Goal: Navigation & Orientation: Find specific page/section

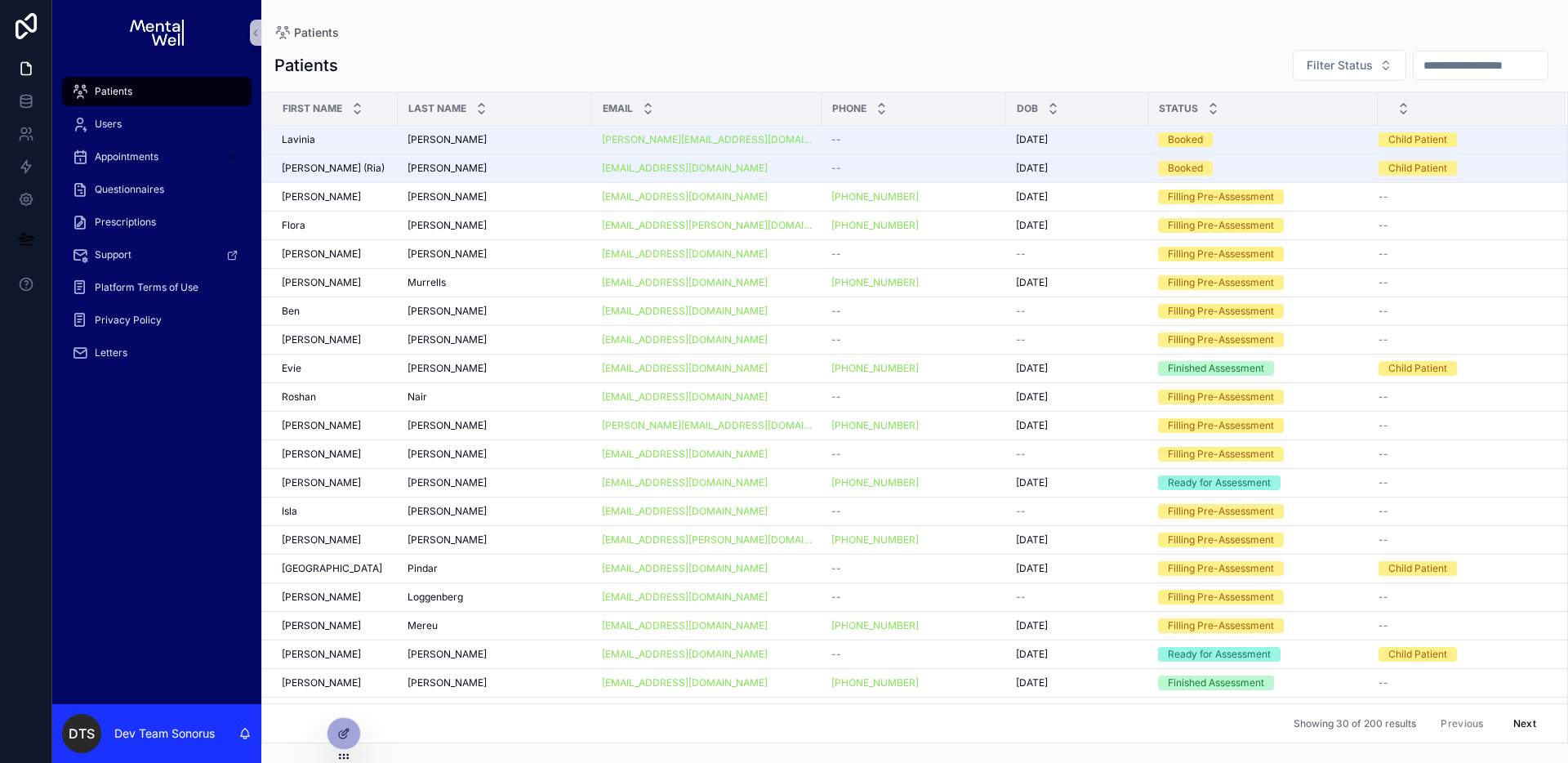
click at [479, 26] on div "Patients" at bounding box center [915, 32] width 1281 height 13
click at [346, 703] on icon at bounding box center [343, 698] width 13 height 13
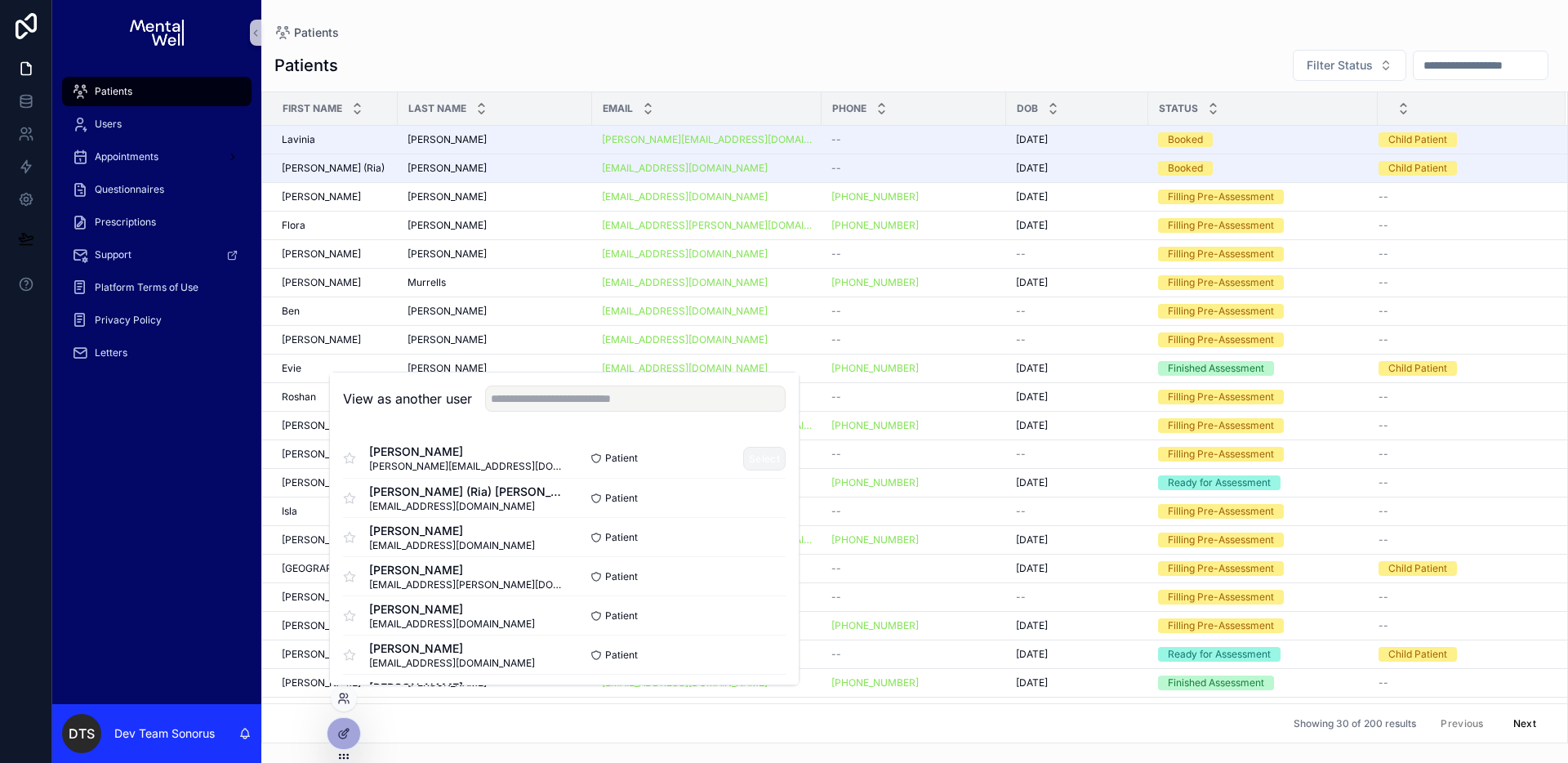
click at [743, 457] on button "Select" at bounding box center [764, 459] width 43 height 24
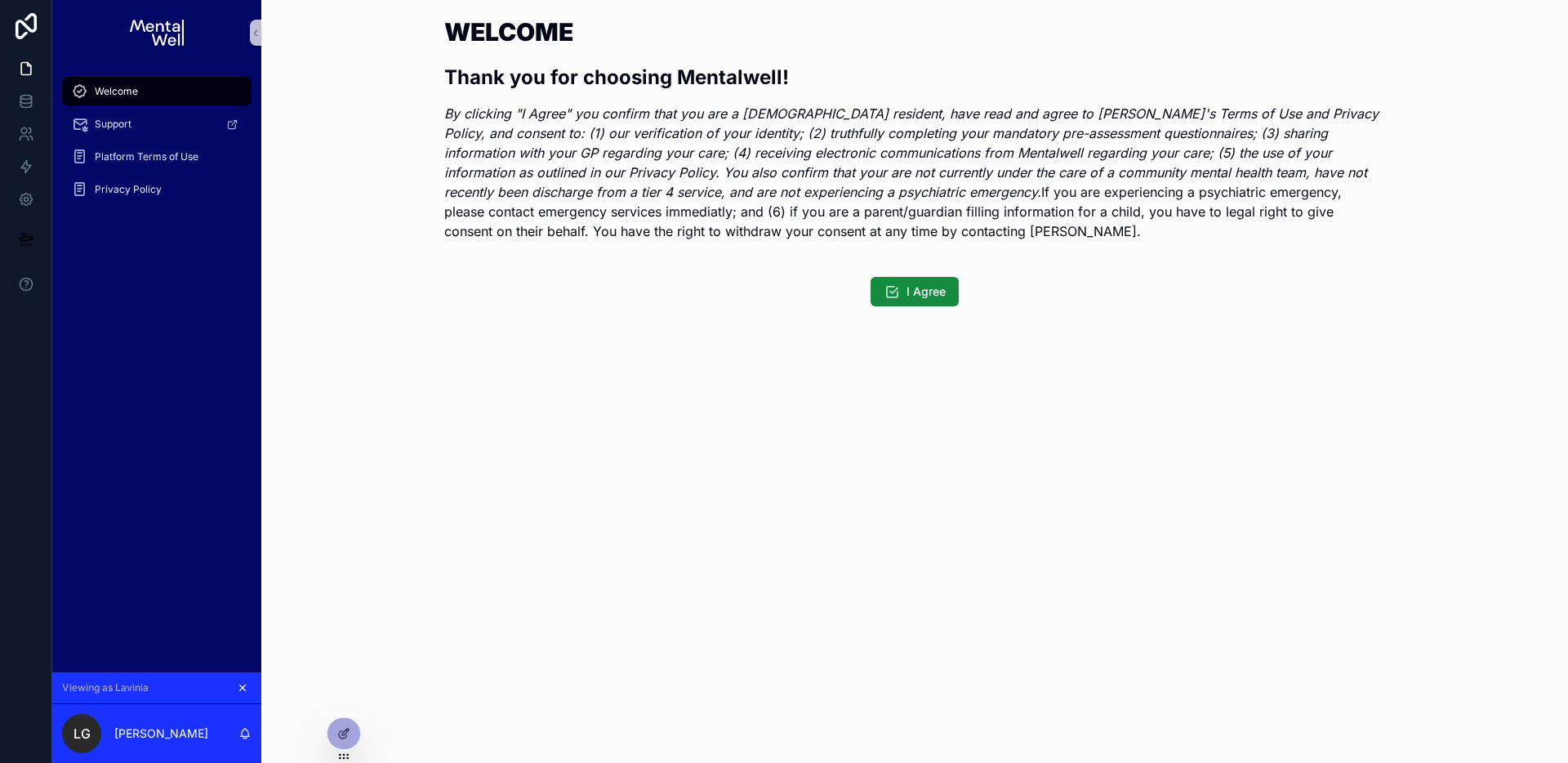
click at [244, 684] on icon "scrollable content" at bounding box center [243, 688] width 12 height 12
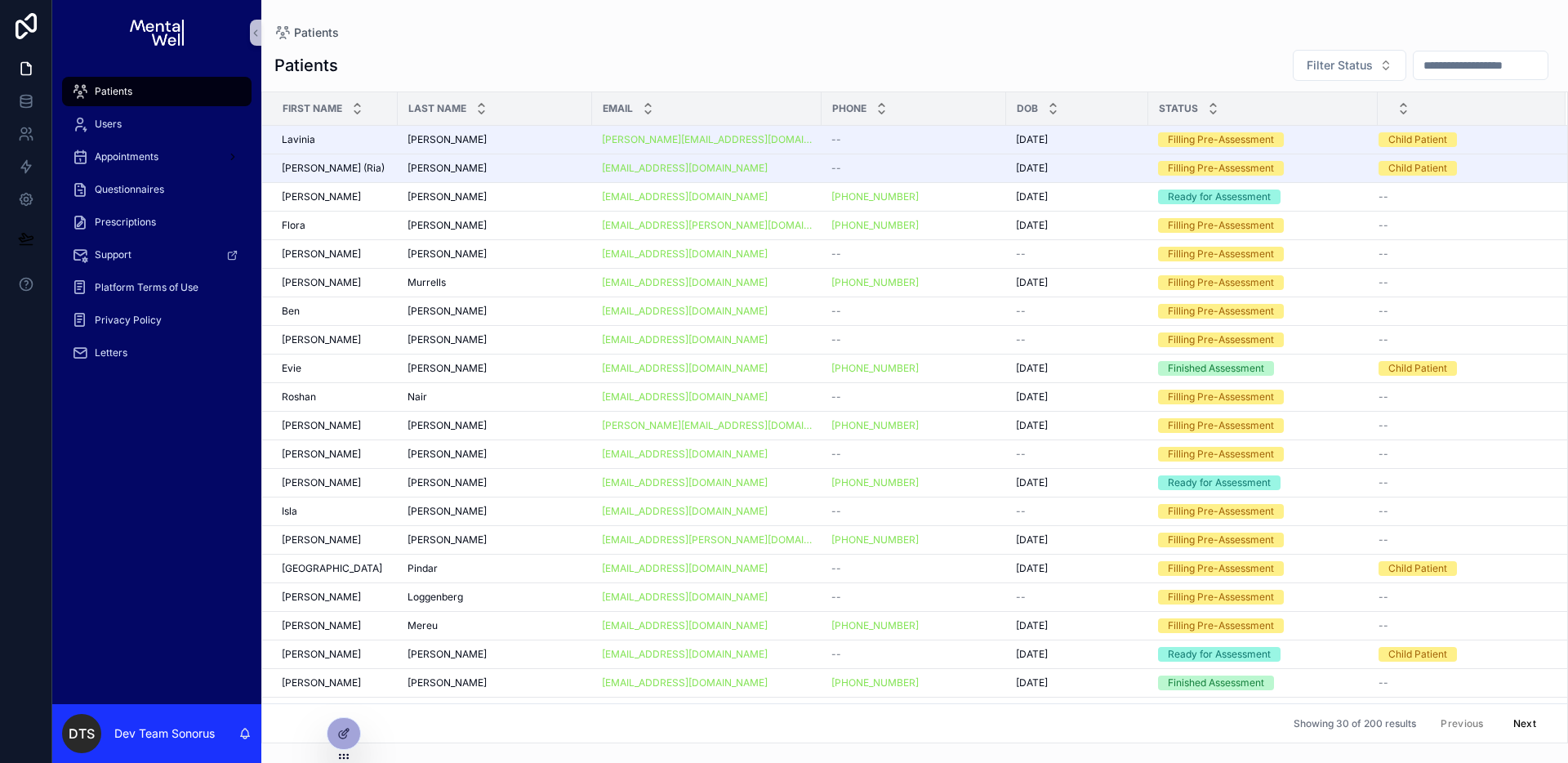
click at [829, 27] on div "Patients" at bounding box center [915, 32] width 1281 height 13
click at [922, 134] on div "--" at bounding box center [914, 139] width 165 height 13
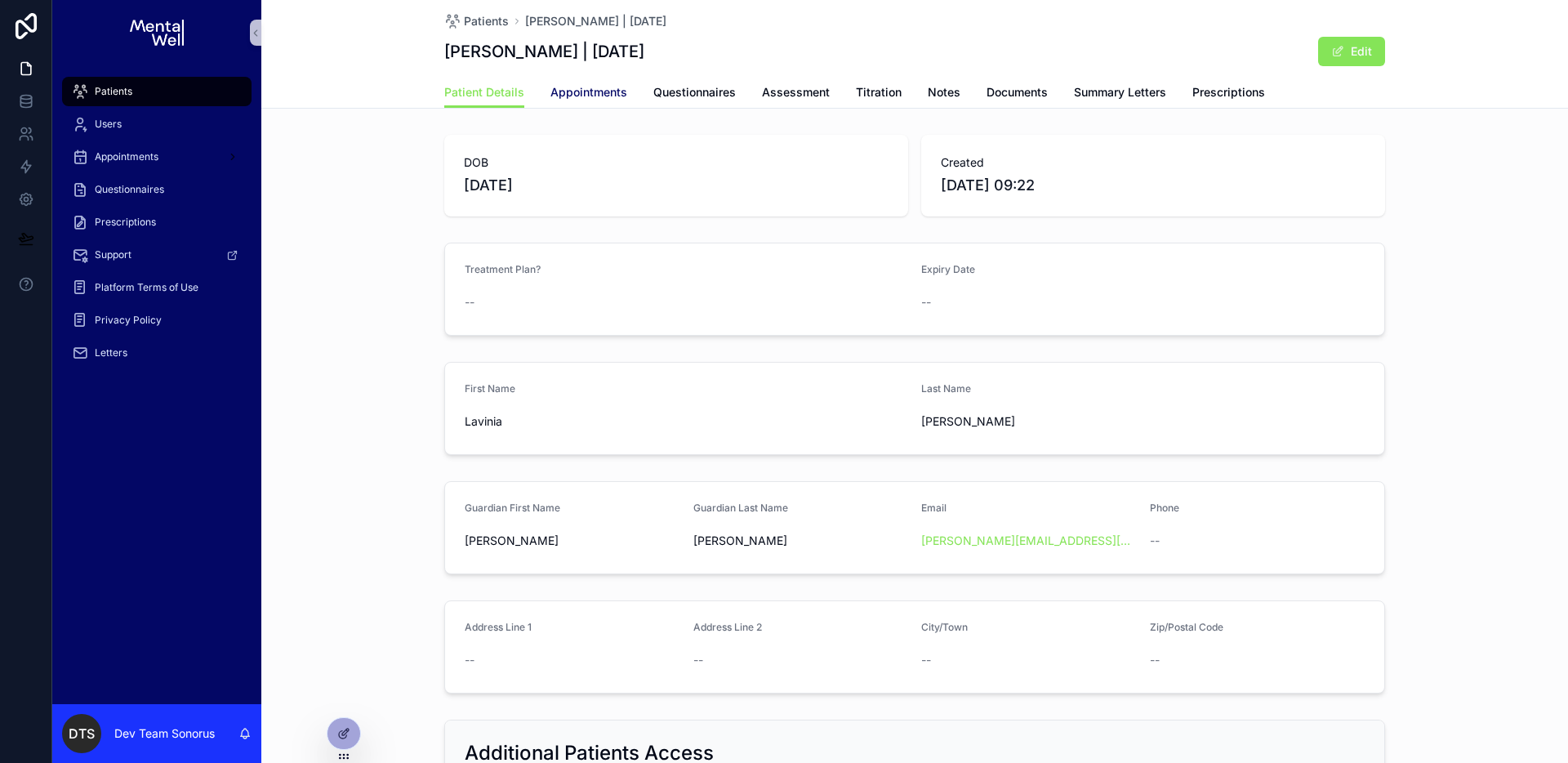
click at [610, 90] on span "Appointments" at bounding box center [588, 92] width 76 height 16
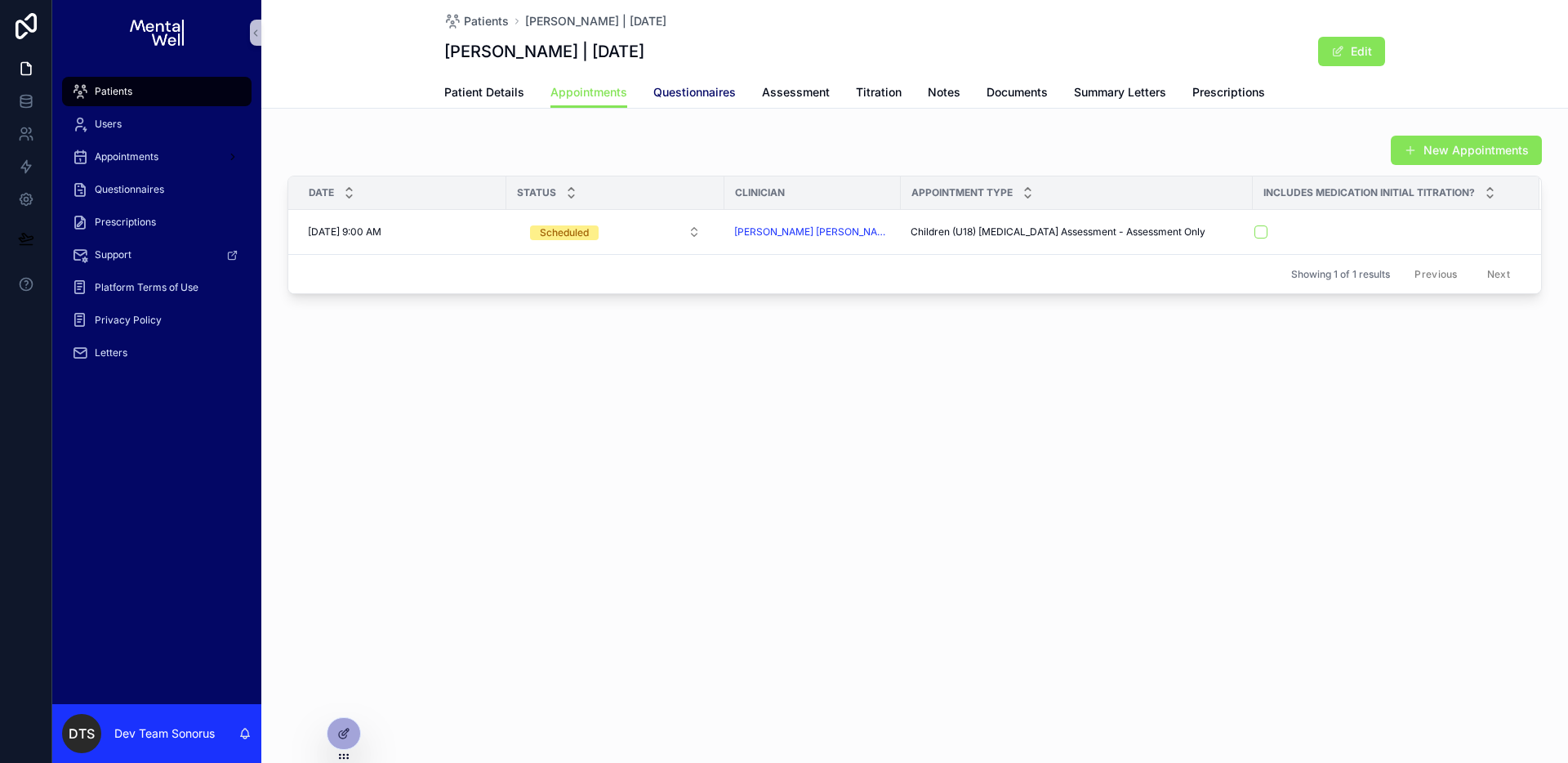
click at [679, 90] on span "Questionnaires" at bounding box center [694, 92] width 82 height 16
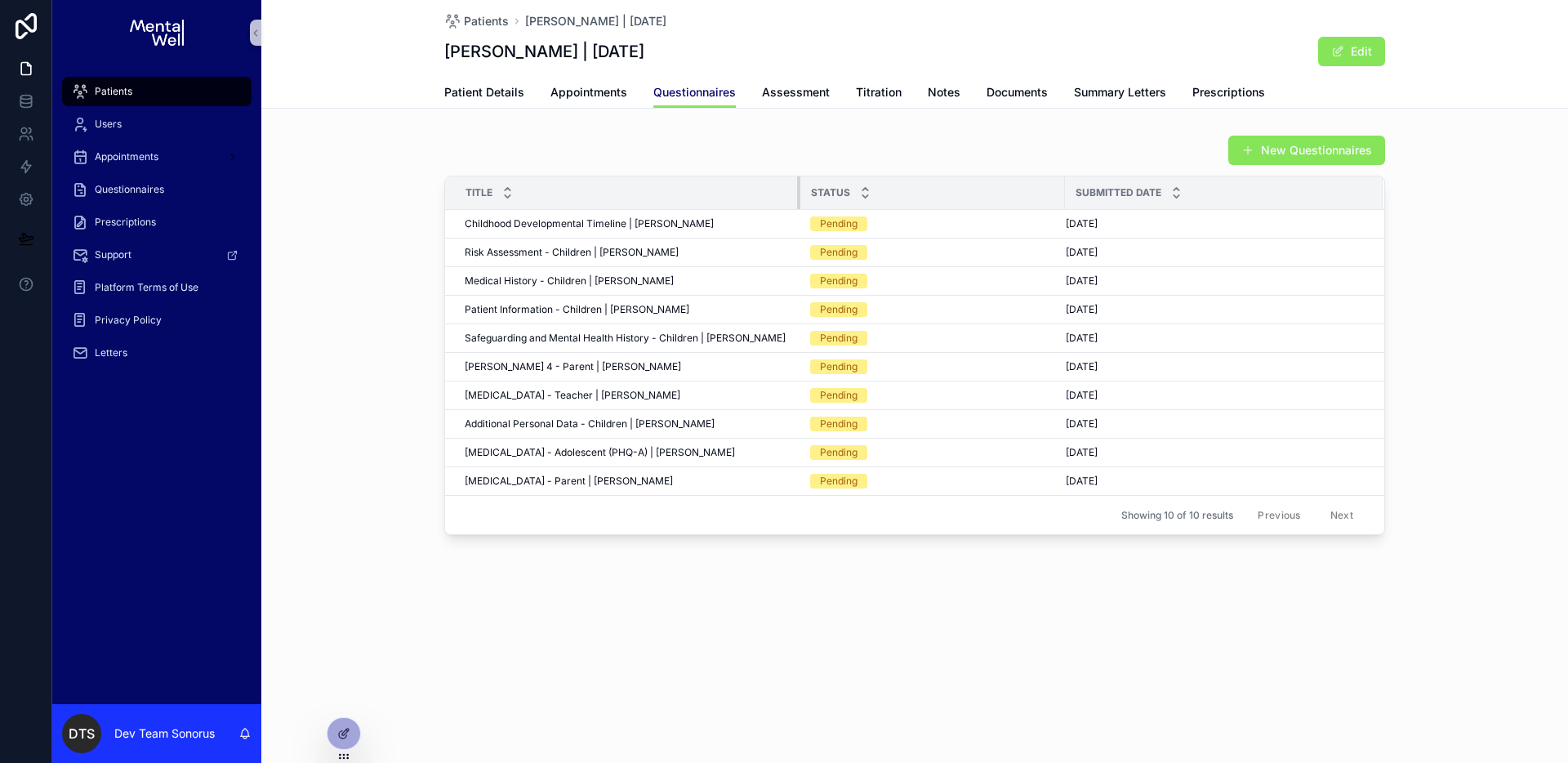
drag, startPoint x: 778, startPoint y: 197, endPoint x: 834, endPoint y: 203, distance: 56.3
click at [834, 203] on tr "Title Status Submitted Date" at bounding box center [915, 193] width 940 height 34
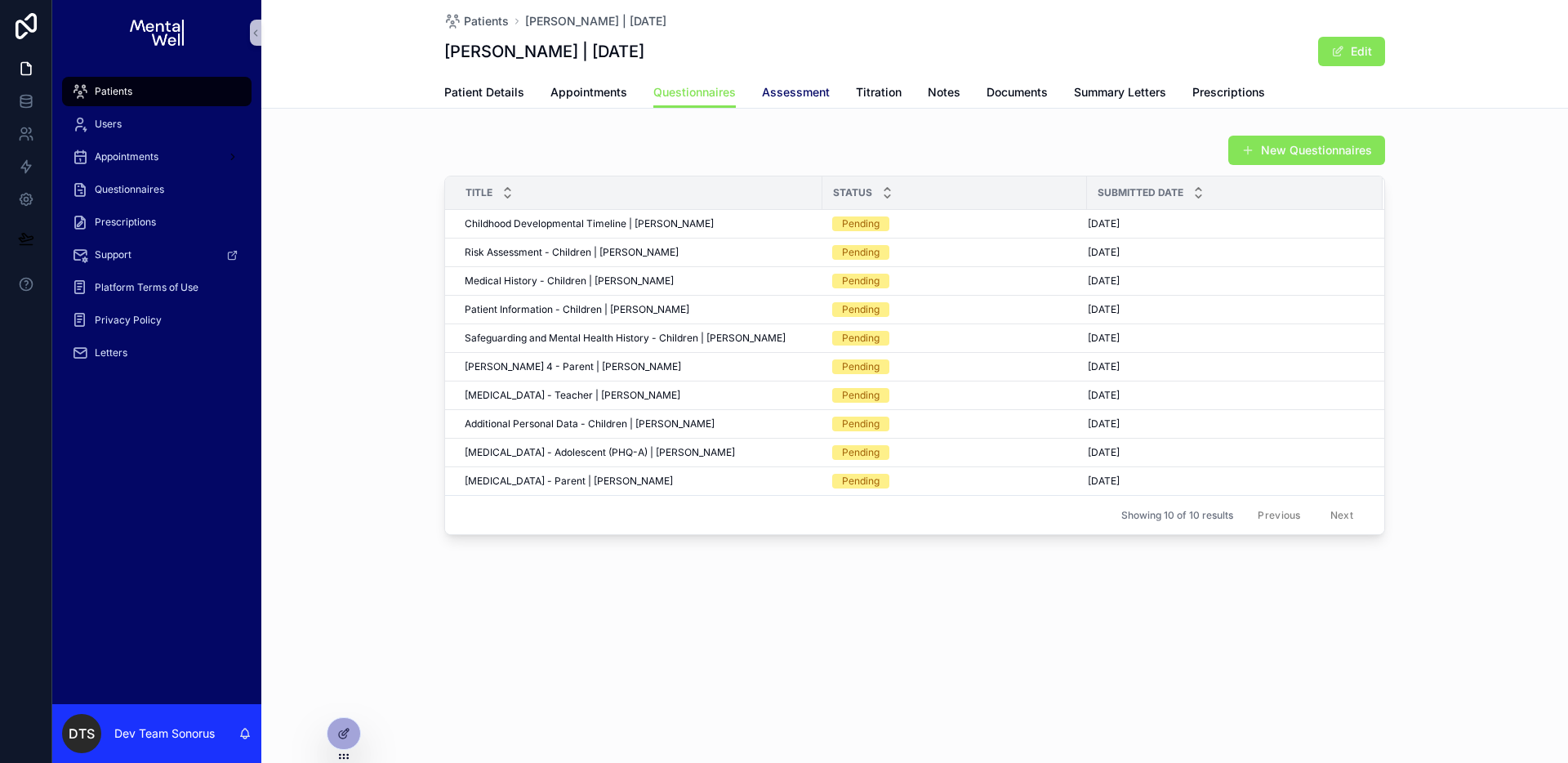
click at [799, 93] on span "Assessment" at bounding box center [796, 92] width 67 height 16
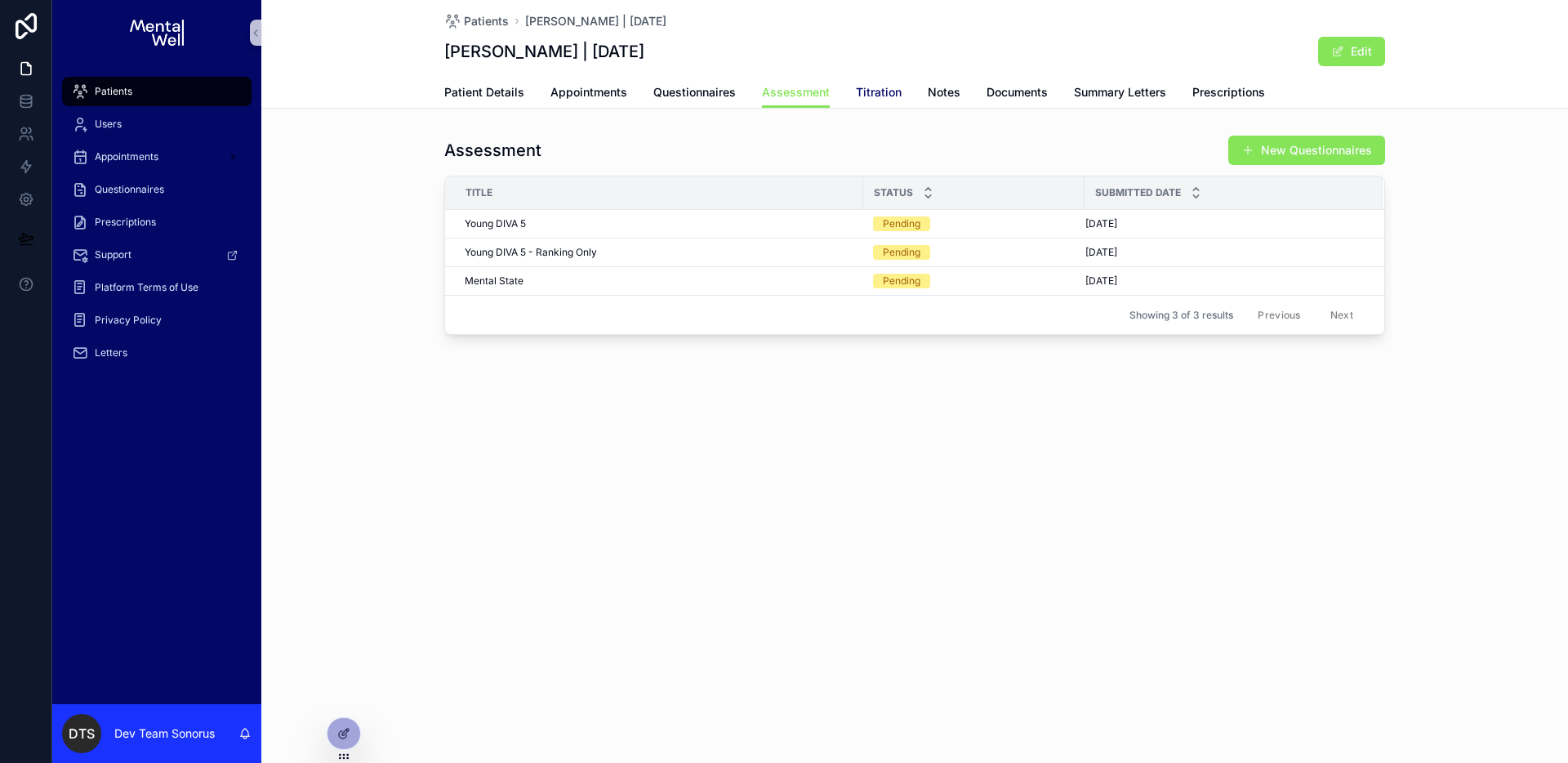
click at [881, 92] on span "Titration" at bounding box center [879, 92] width 46 height 16
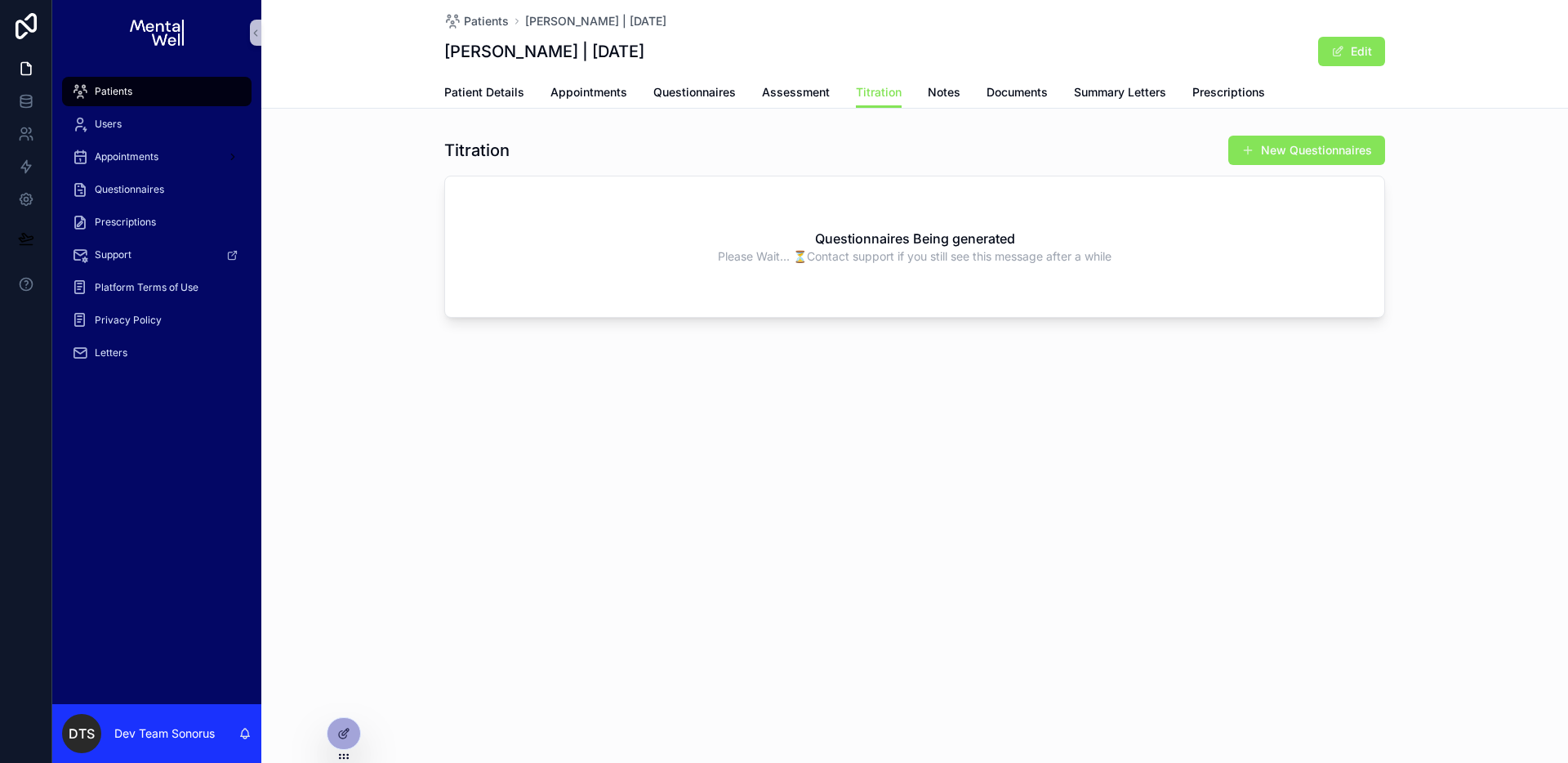
click at [159, 100] on div "Patients" at bounding box center [157, 91] width 169 height 26
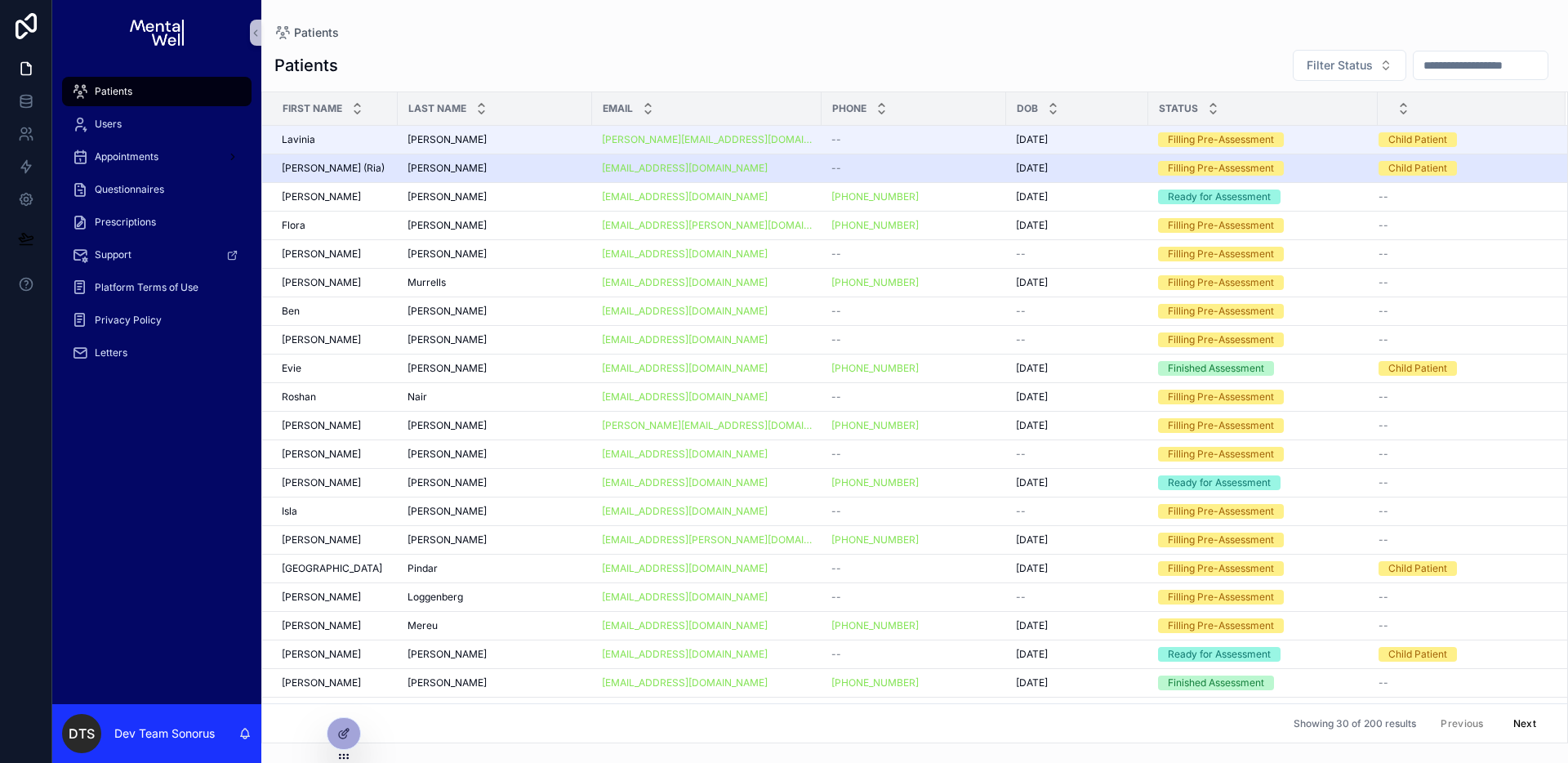
click at [503, 164] on div "Grice Grice" at bounding box center [495, 167] width 174 height 13
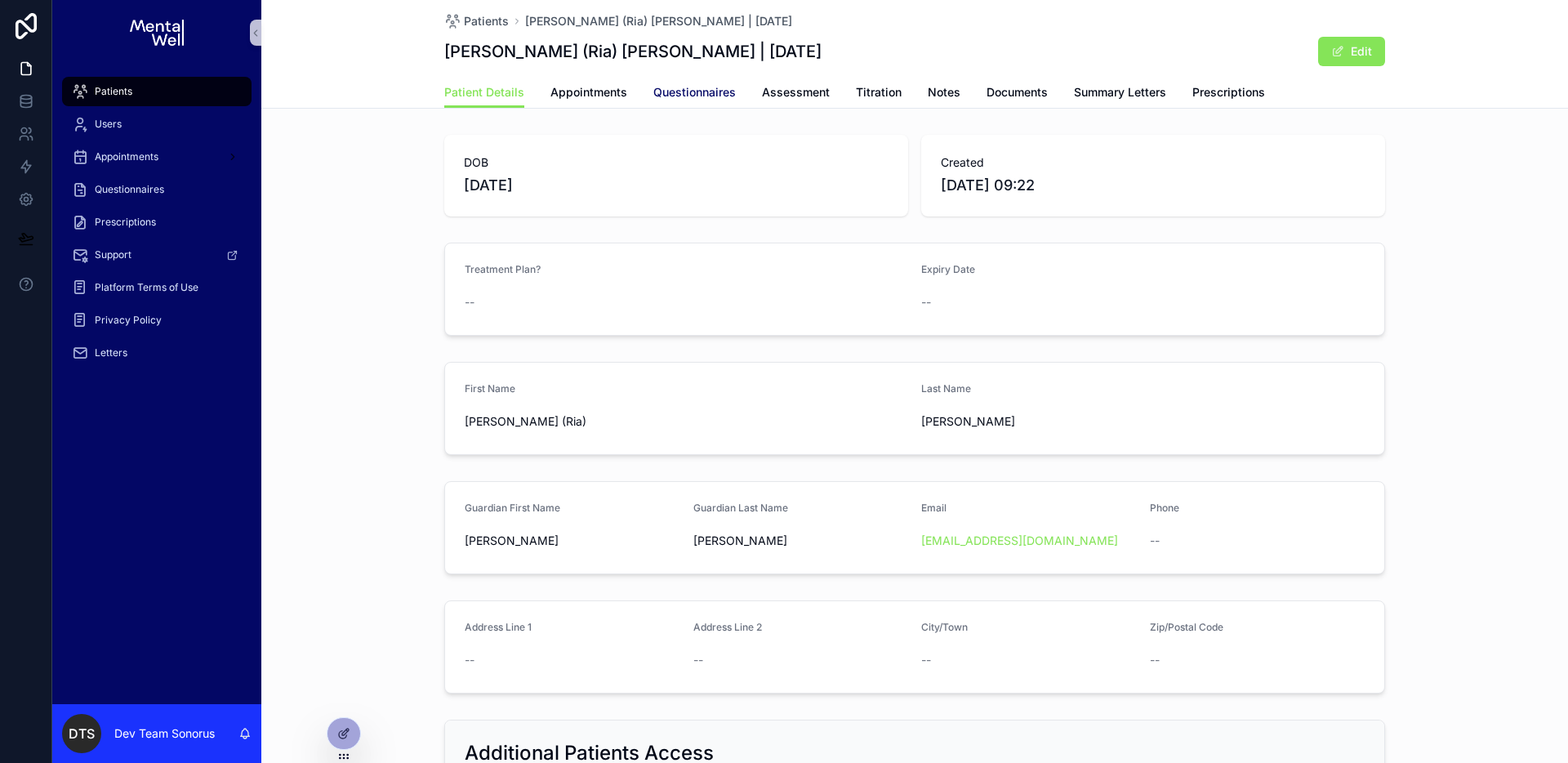
click at [695, 99] on span "Questionnaires" at bounding box center [694, 92] width 82 height 16
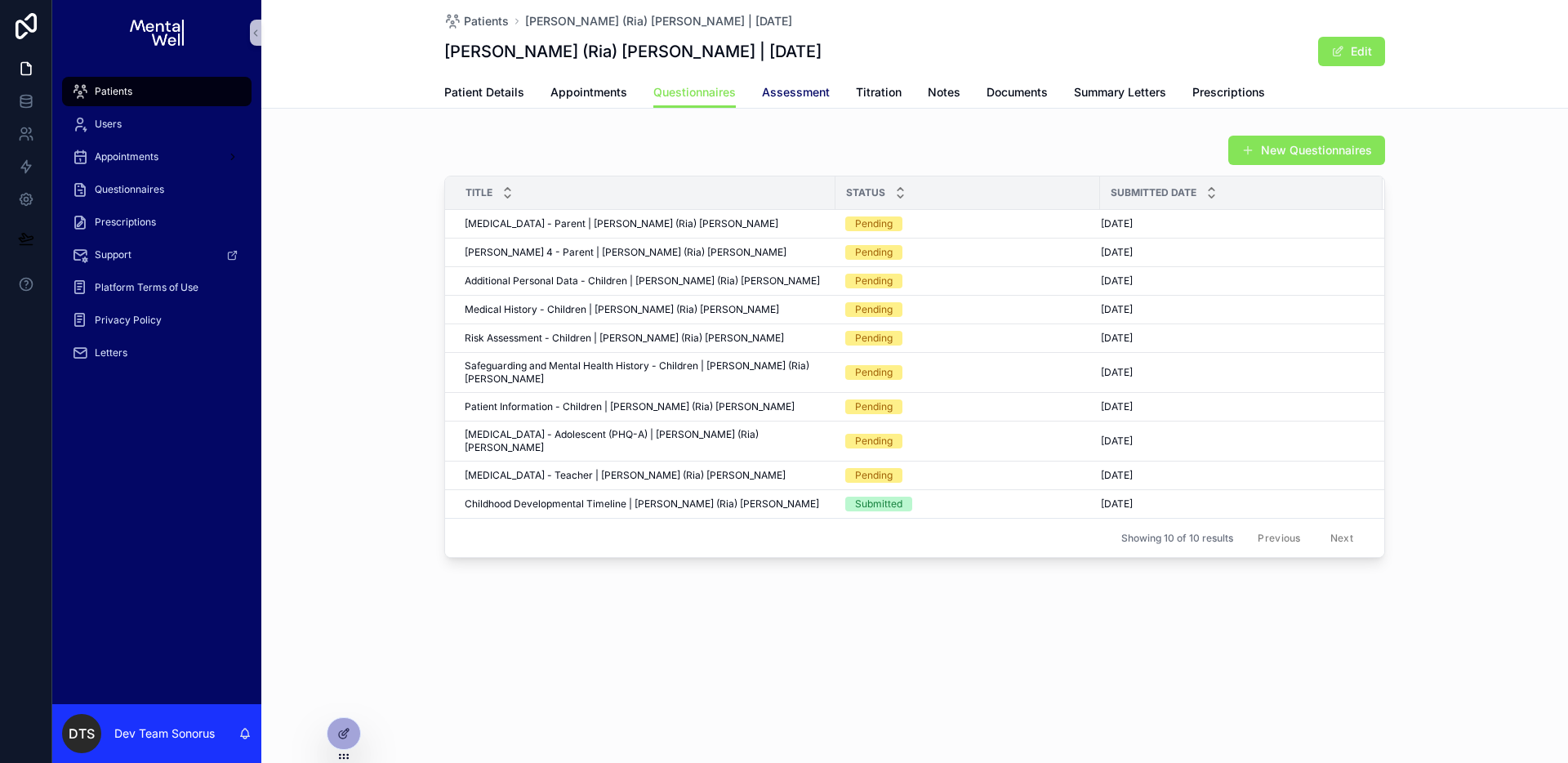
click at [793, 97] on span "Assessment" at bounding box center [796, 92] width 67 height 16
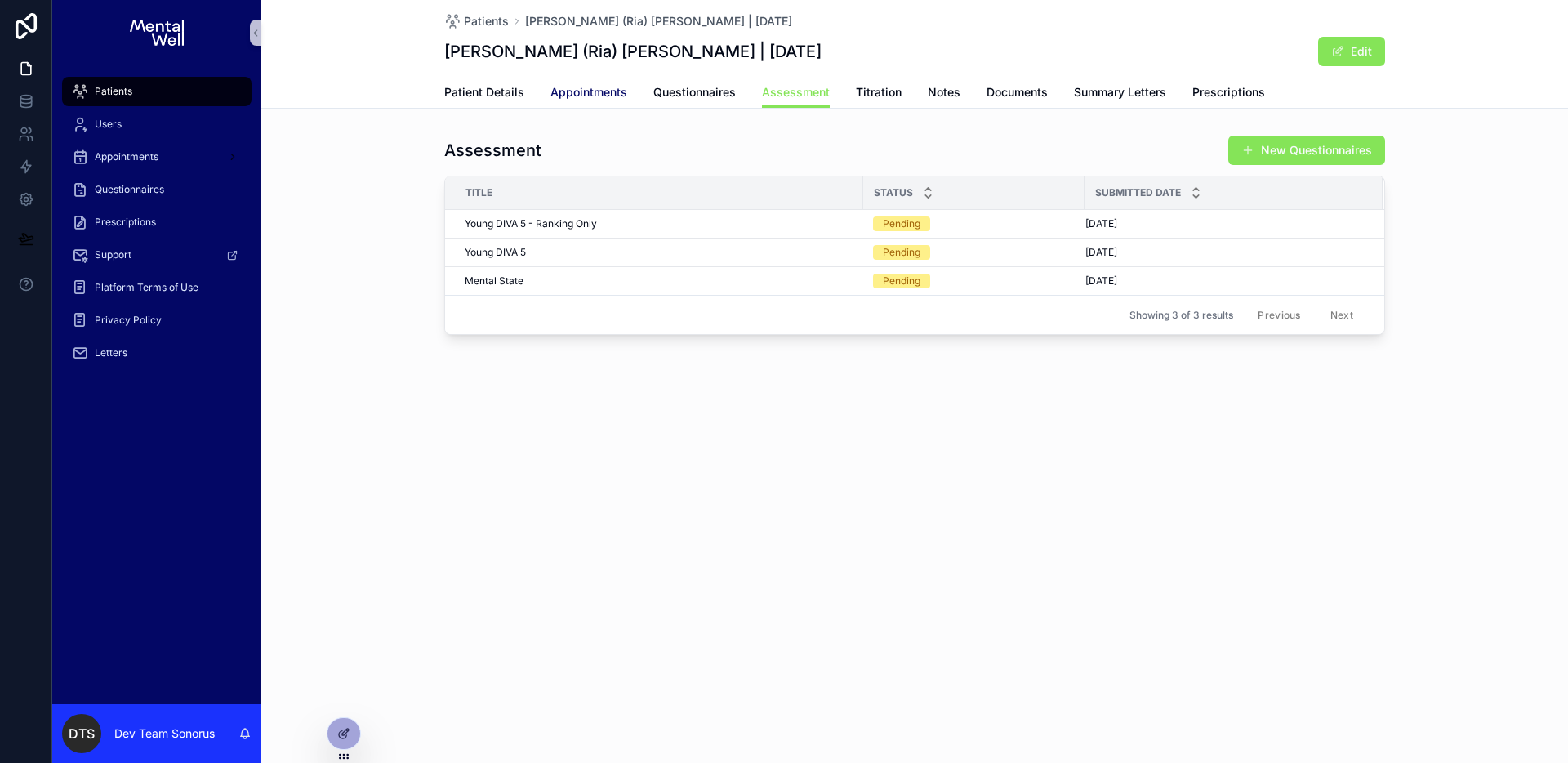
click at [595, 90] on span "Appointments" at bounding box center [588, 92] width 76 height 16
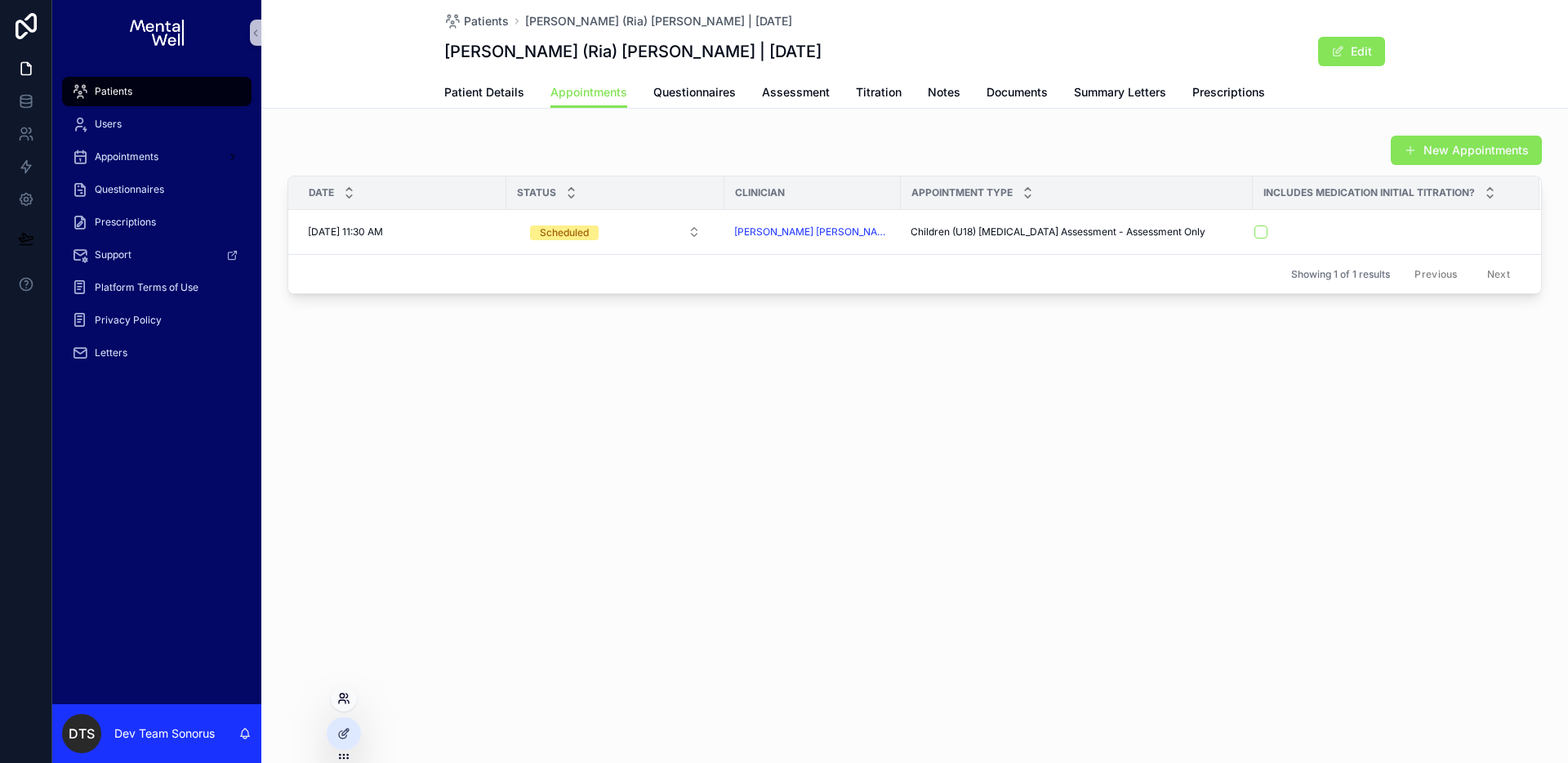
click at [337, 699] on icon at bounding box center [343, 698] width 13 height 13
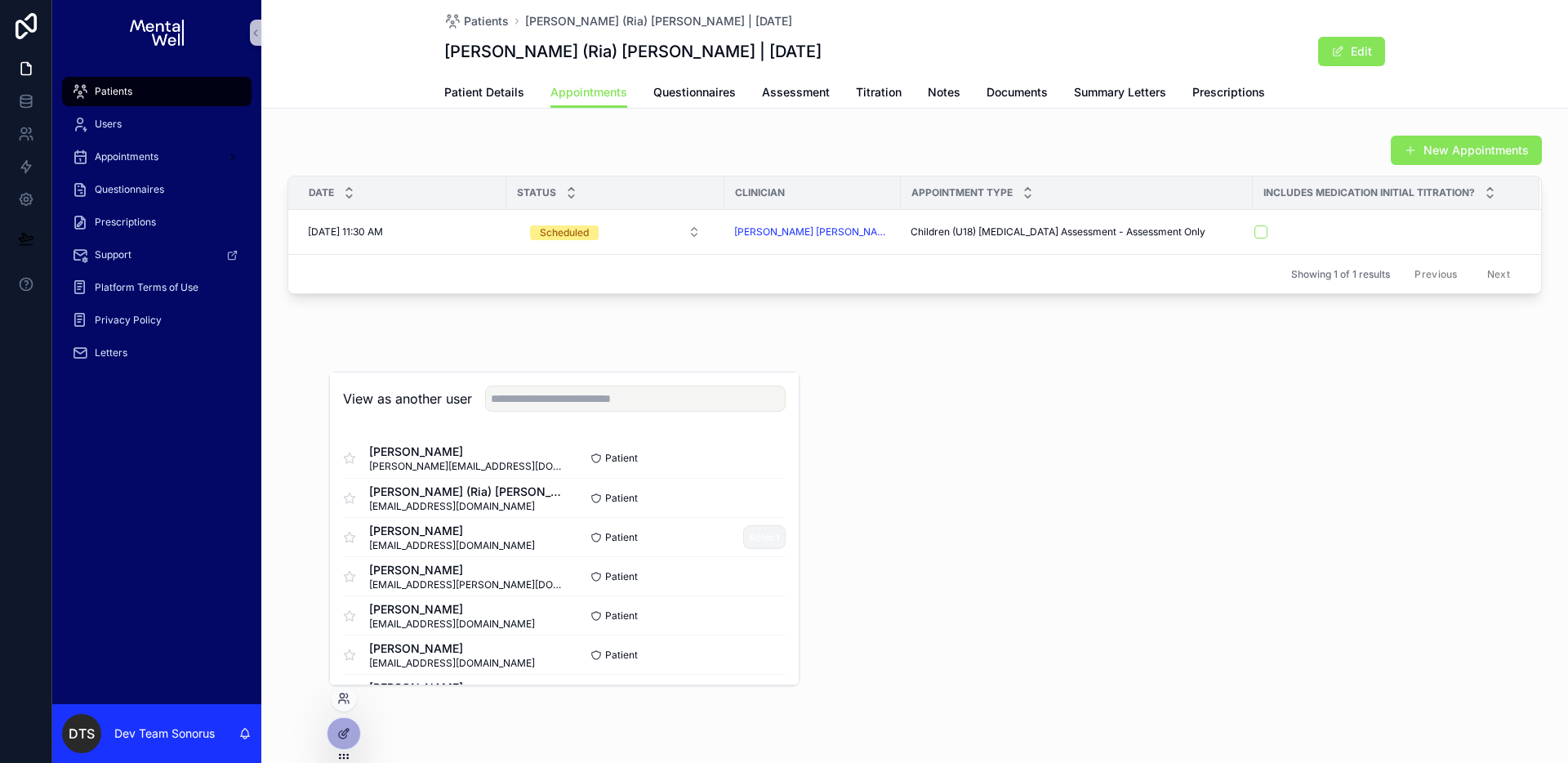
click at [755, 543] on button "Select" at bounding box center [764, 537] width 43 height 24
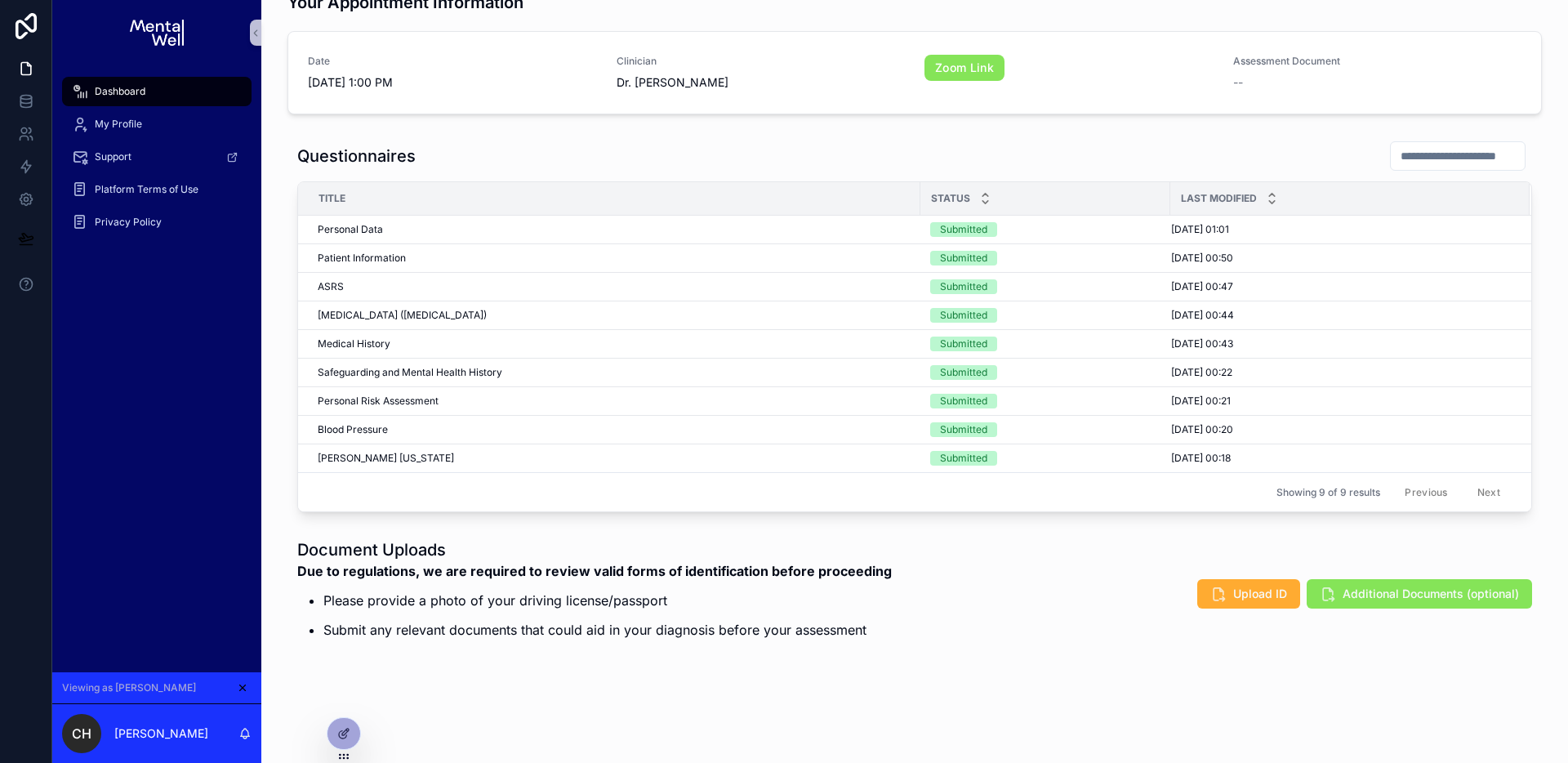
scroll to position [689, 0]
